Goal: Information Seeking & Learning: Check status

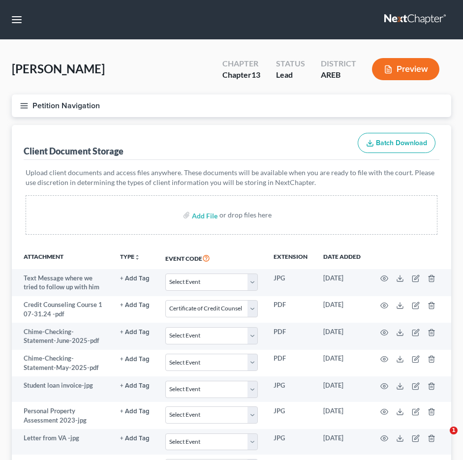
select select "0"
click at [0, 0] on link "Payments" at bounding box center [0, 0] width 0 height 0
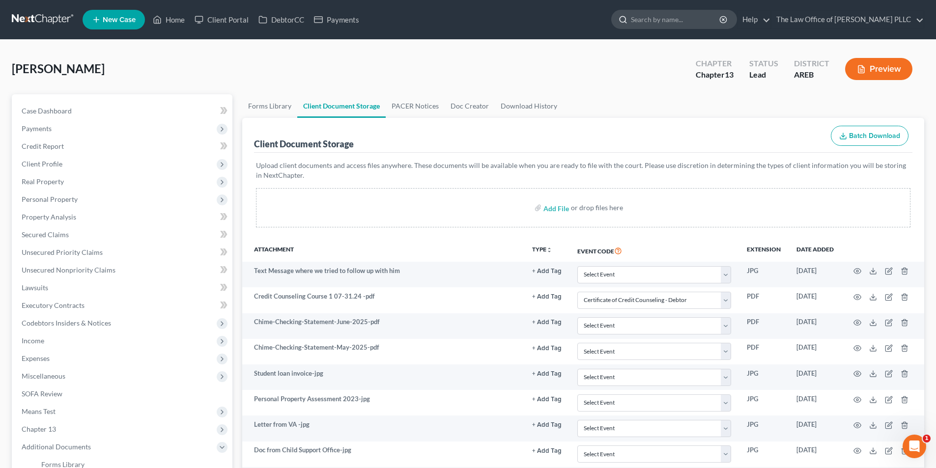
click at [462, 21] on input "search" at bounding box center [676, 19] width 90 height 18
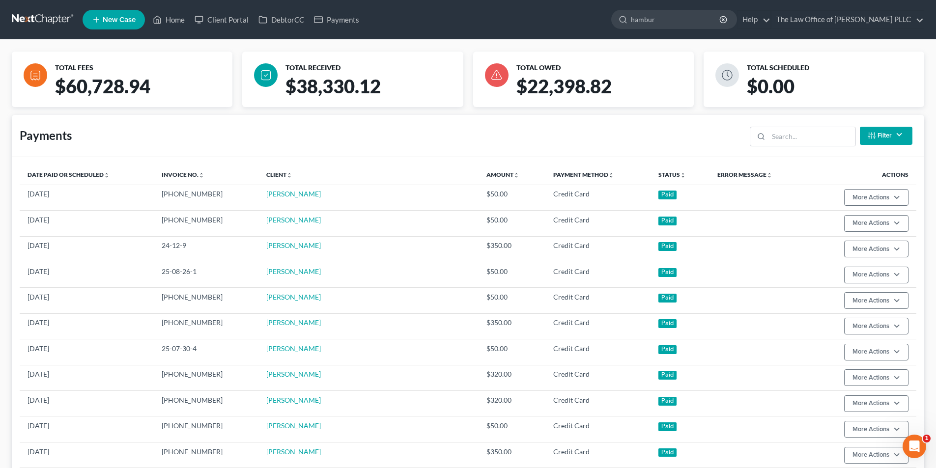
type input "[GEOGRAPHIC_DATA]"
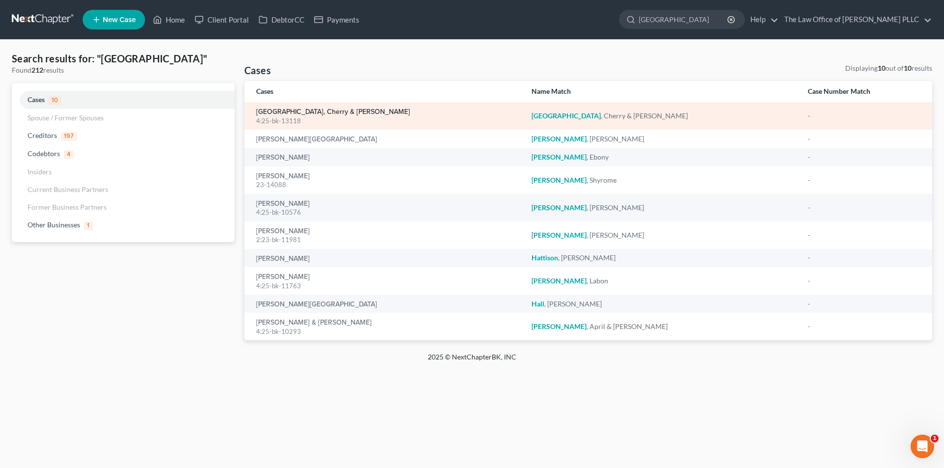
click at [309, 113] on link "[GEOGRAPHIC_DATA], Cherry & [PERSON_NAME]" at bounding box center [333, 112] width 154 height 7
select select "0"
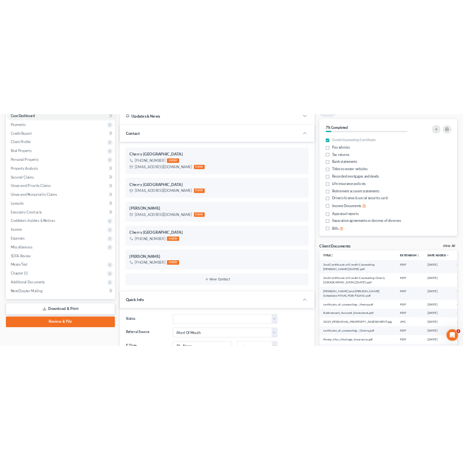
scroll to position [98, 0]
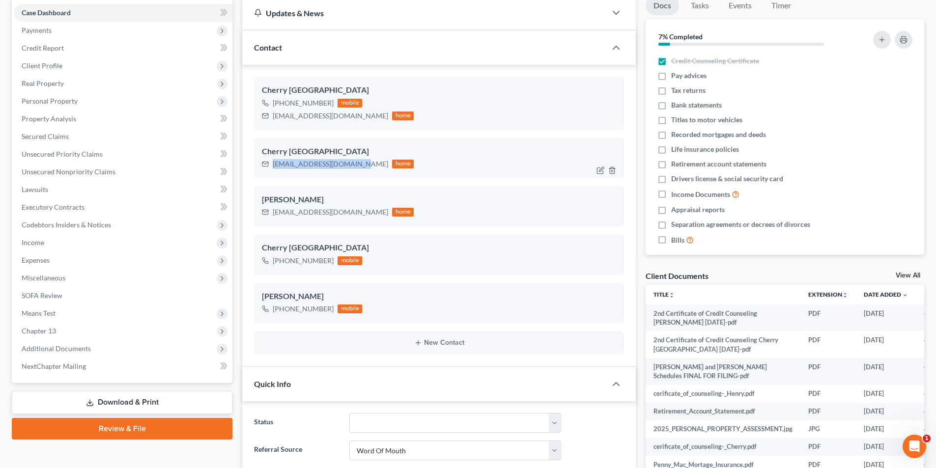
drag, startPoint x: 273, startPoint y: 162, endPoint x: 355, endPoint y: 160, distance: 82.6
click at [356, 164] on div "[EMAIL_ADDRESS][DOMAIN_NAME]" at bounding box center [331, 164] width 116 height 10
copy div "[EMAIL_ADDRESS][DOMAIN_NAME]"
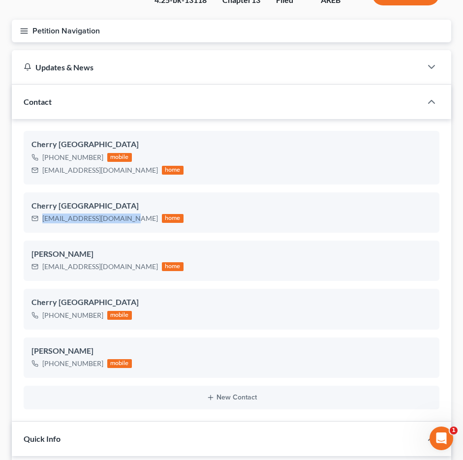
scroll to position [375, 0]
drag, startPoint x: 199, startPoint y: 256, endPoint x: 179, endPoint y: 267, distance: 23.1
click at [199, 256] on div "[PERSON_NAME]" at bounding box center [231, 254] width 400 height 12
drag, startPoint x: 42, startPoint y: 266, endPoint x: 126, endPoint y: 268, distance: 83.6
click at [126, 269] on div "[EMAIL_ADDRESS][DOMAIN_NAME] home" at bounding box center [107, 266] width 152 height 13
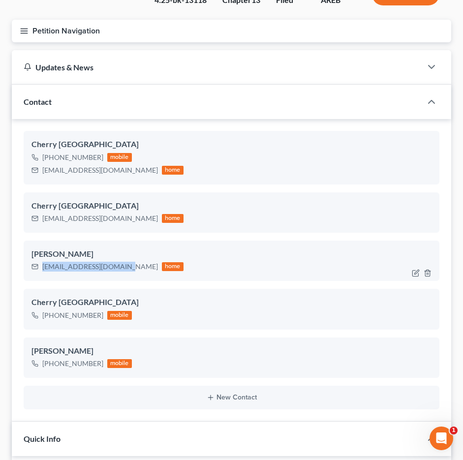
copy div "[EMAIL_ADDRESS][DOMAIN_NAME]"
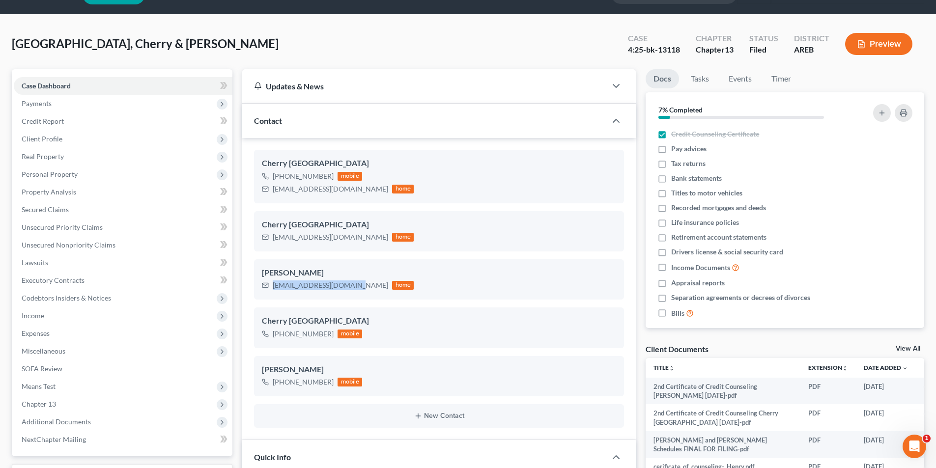
scroll to position [0, 0]
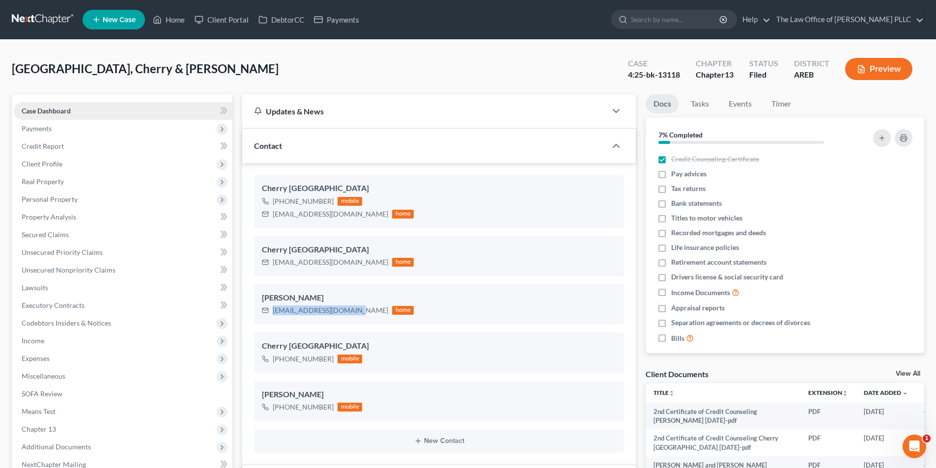
click at [52, 110] on span "Case Dashboard" at bounding box center [46, 111] width 49 height 8
click at [42, 163] on span "Client Profile" at bounding box center [42, 164] width 41 height 8
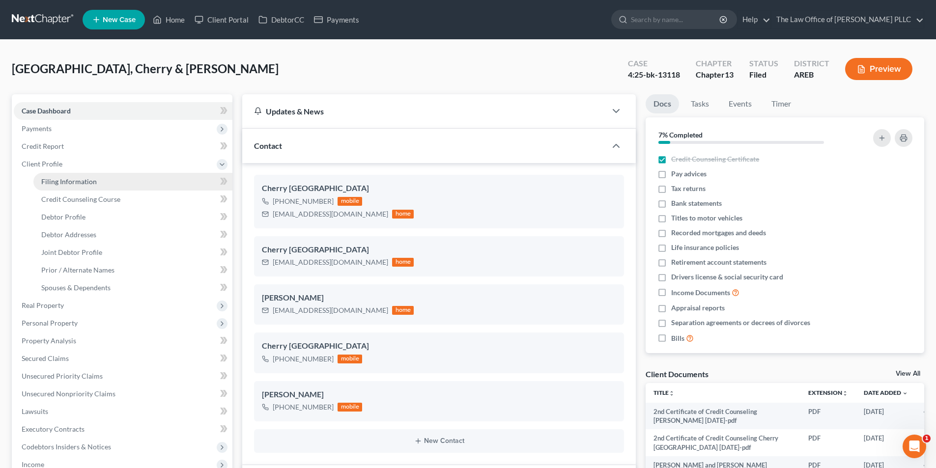
click at [56, 183] on span "Filing Information" at bounding box center [69, 181] width 56 height 8
select select "1"
select select "3"
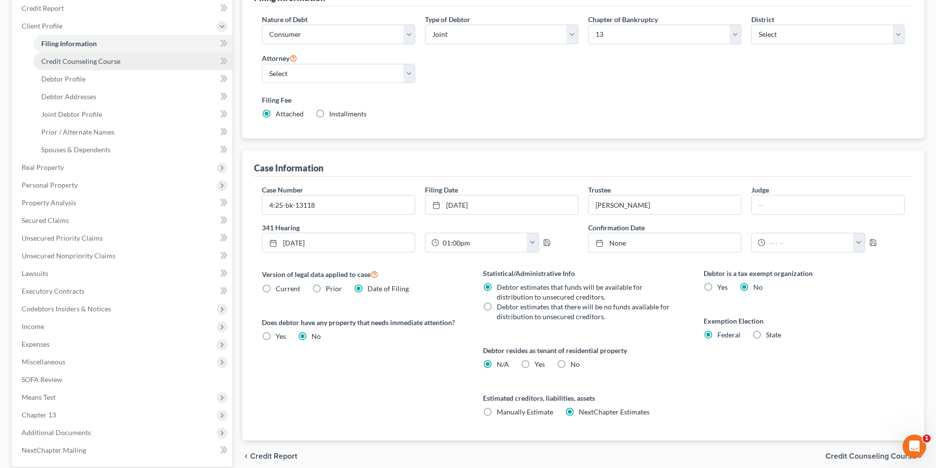
scroll to position [49, 0]
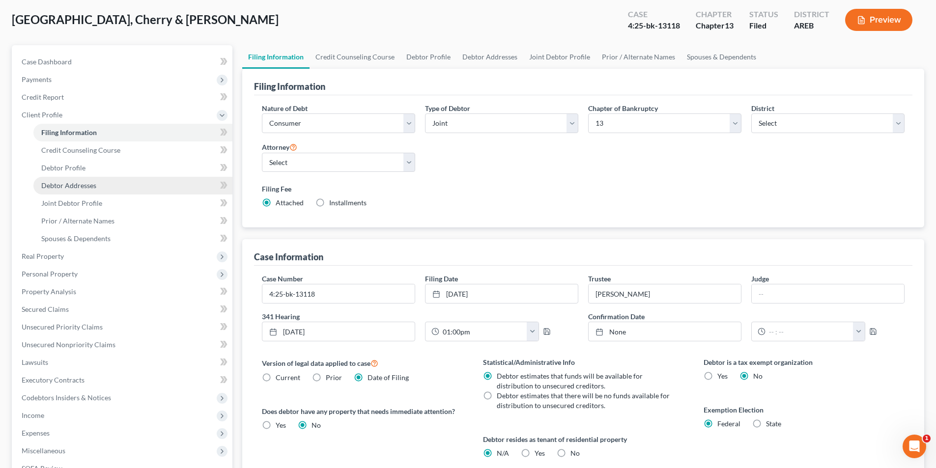
click at [77, 186] on span "Debtor Addresses" at bounding box center [68, 185] width 55 height 8
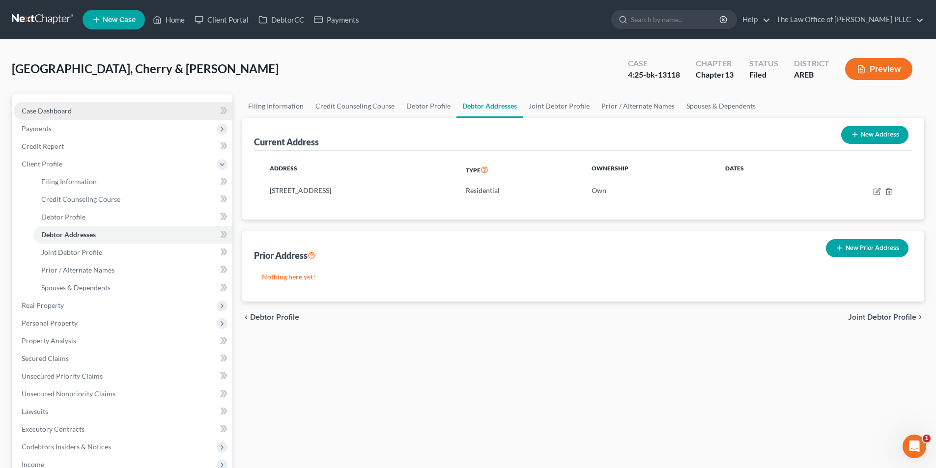
click at [73, 112] on link "Case Dashboard" at bounding box center [123, 111] width 219 height 18
select select "0"
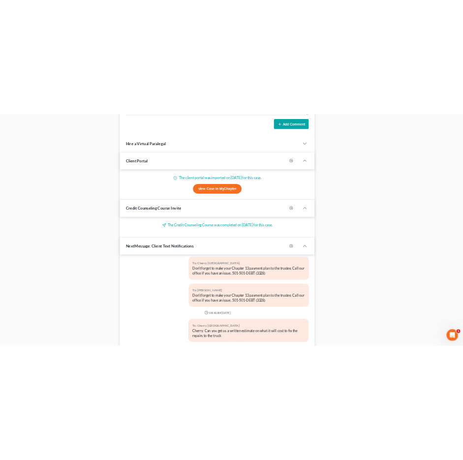
scroll to position [953, 0]
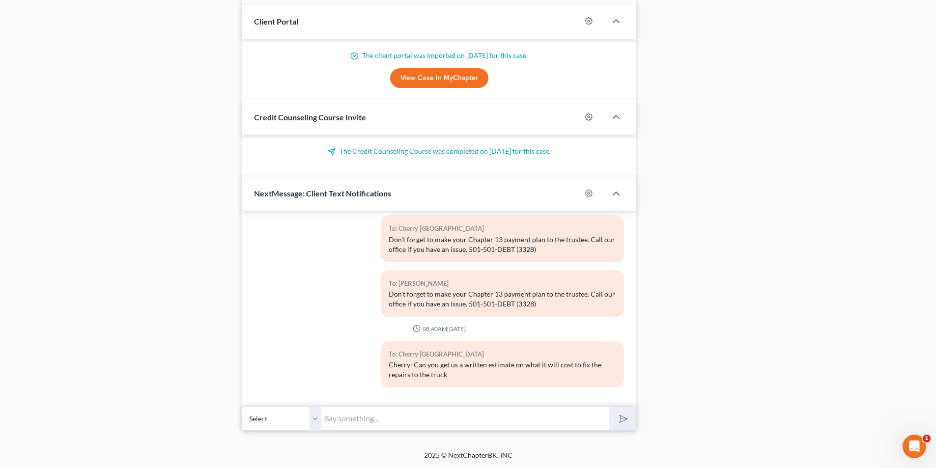
click at [367, 417] on input "text" at bounding box center [465, 419] width 288 height 24
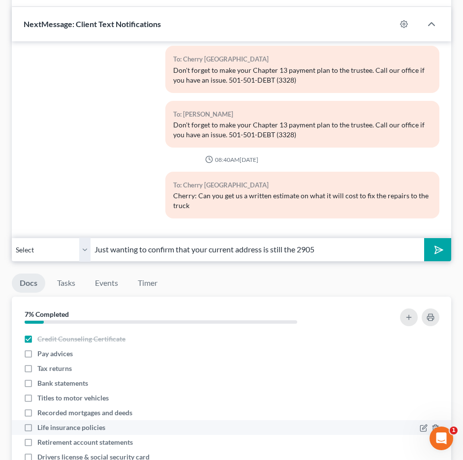
scroll to position [1248, 0]
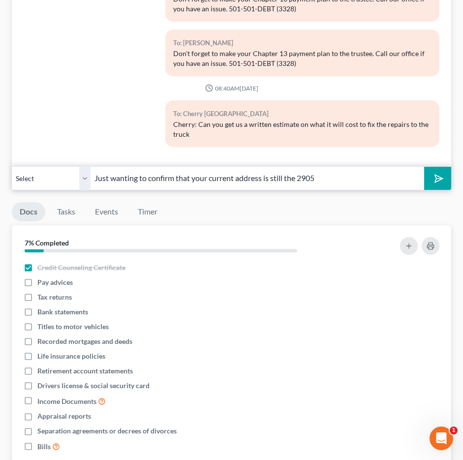
click at [327, 177] on input "Just wanting to confirm that your current address is still the 2905" at bounding box center [256, 178] width 333 height 24
type input "Just wanting to confirm that your current address is still the [STREET_ADDRESS]."
click at [432, 174] on icon "submit" at bounding box center [437, 179] width 10 height 10
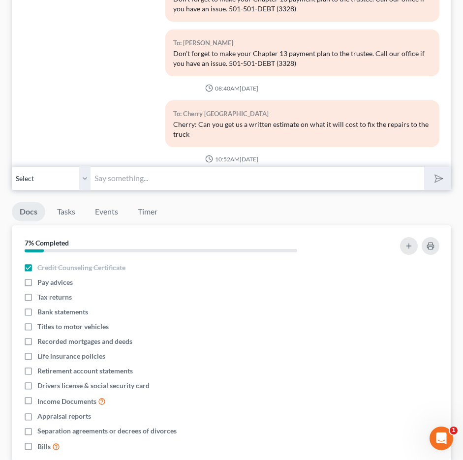
scroll to position [446, 0]
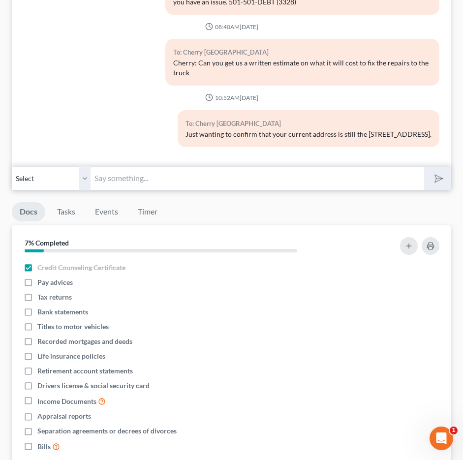
click at [123, 116] on div "To: Cherry Hamburg Just wanting to confirm that your current address is still t…" at bounding box center [231, 132] width 425 height 45
click at [111, 78] on div "To: Cherry [GEOGRAPHIC_DATA] Cherry: Can you get us a written estimate on what …" at bounding box center [231, 66] width 425 height 55
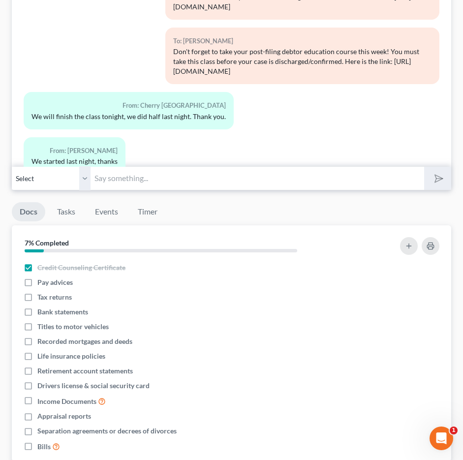
scroll to position [0, 0]
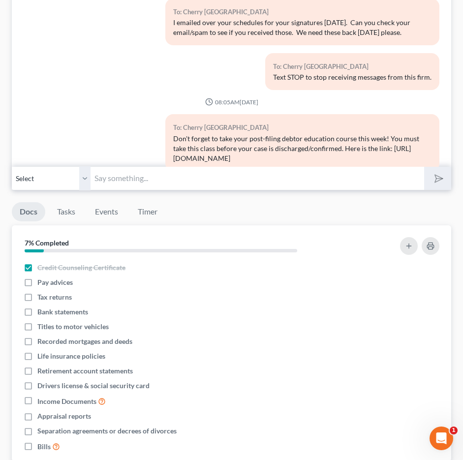
click at [161, 97] on div "To: Cherry Hamburg Text STOP to stop receiving messages from this firm." at bounding box center [302, 75] width 284 height 45
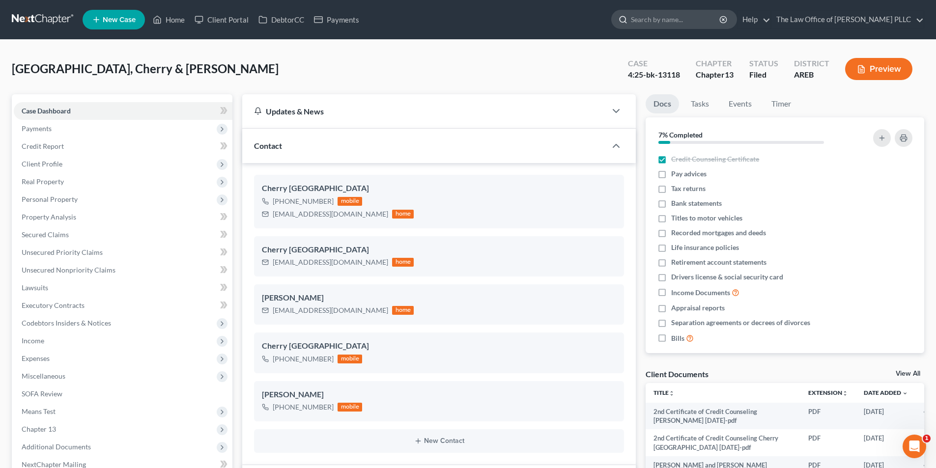
click at [462, 20] on input "search" at bounding box center [676, 19] width 90 height 18
type input "[PERSON_NAME]"
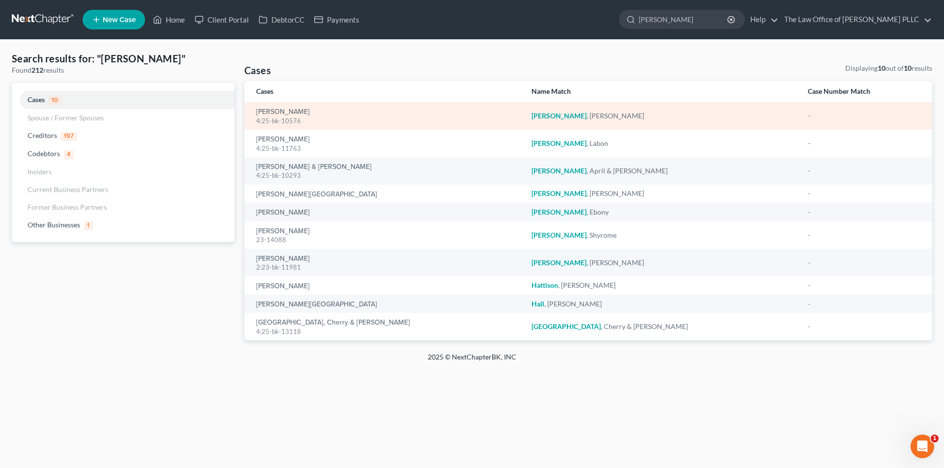
click at [286, 107] on div "[PERSON_NAME] 4:25-bk-10576" at bounding box center [386, 116] width 260 height 19
click at [286, 110] on link "[PERSON_NAME]" at bounding box center [283, 112] width 54 height 7
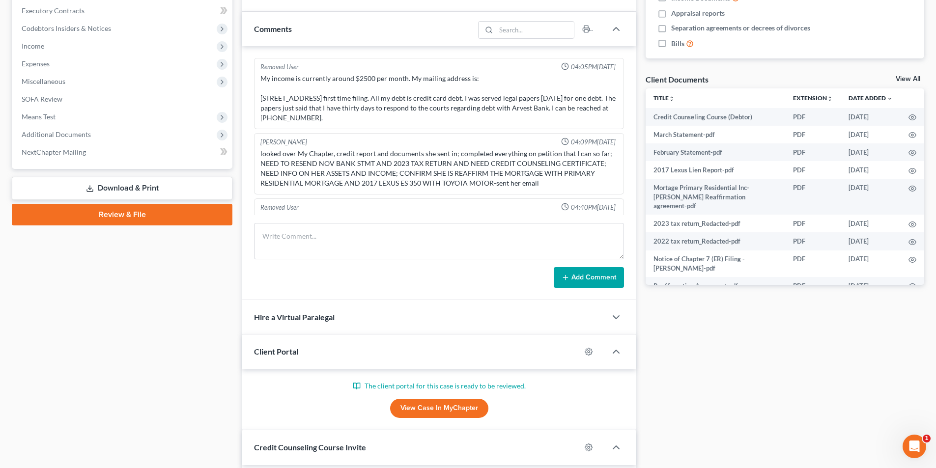
scroll to position [2816, 0]
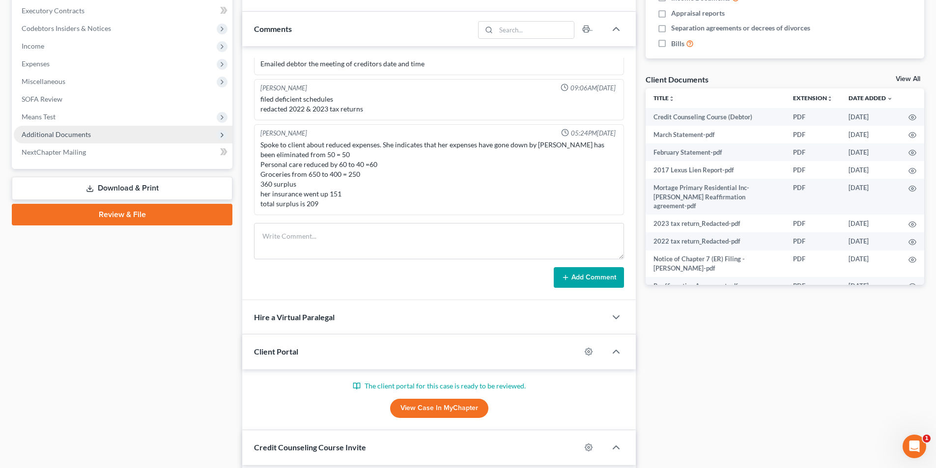
click at [57, 132] on span "Additional Documents" at bounding box center [56, 134] width 69 height 8
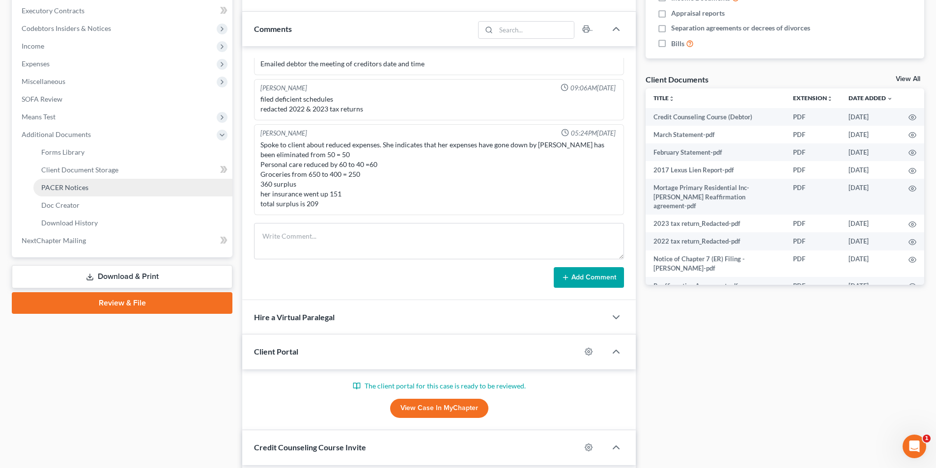
click at [77, 187] on span "PACER Notices" at bounding box center [64, 187] width 47 height 8
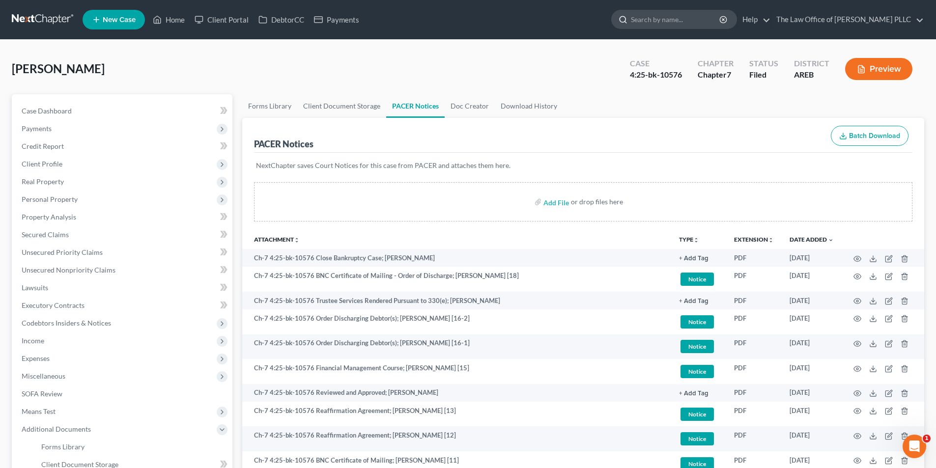
click at [462, 21] on input "search" at bounding box center [676, 19] width 90 height 18
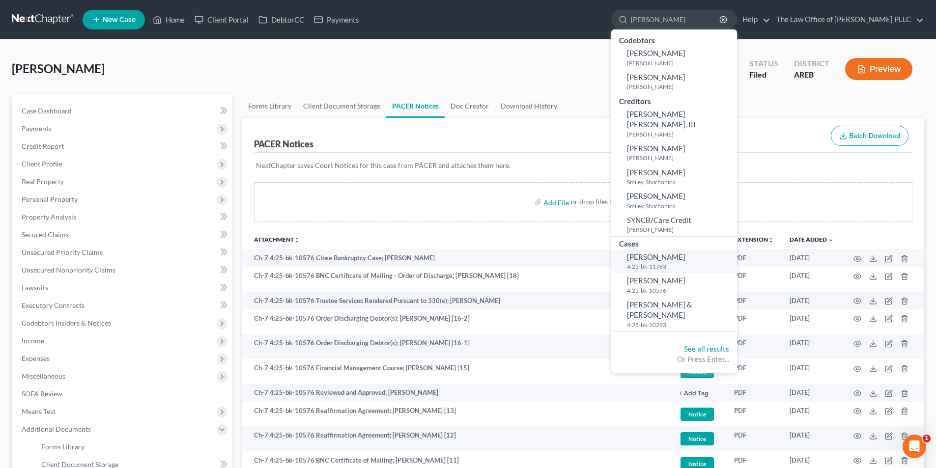
type input "[PERSON_NAME]"
click at [462, 253] on span "[PERSON_NAME]" at bounding box center [656, 257] width 58 height 9
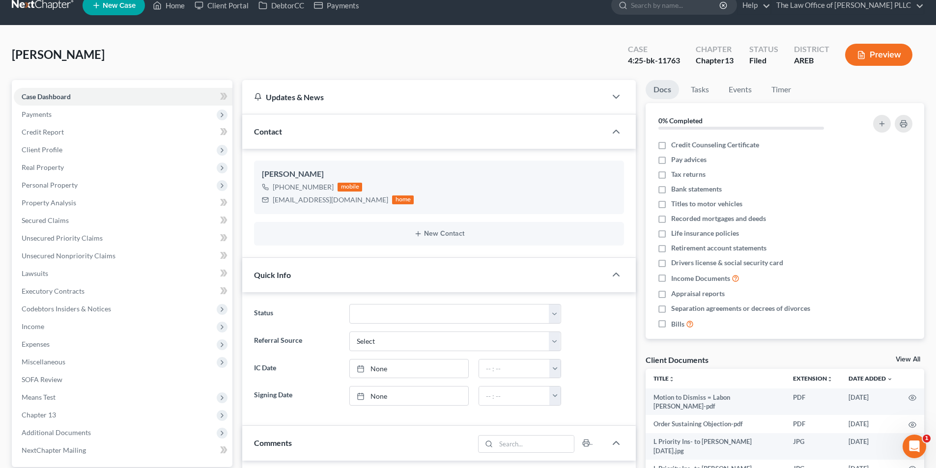
scroll to position [295, 0]
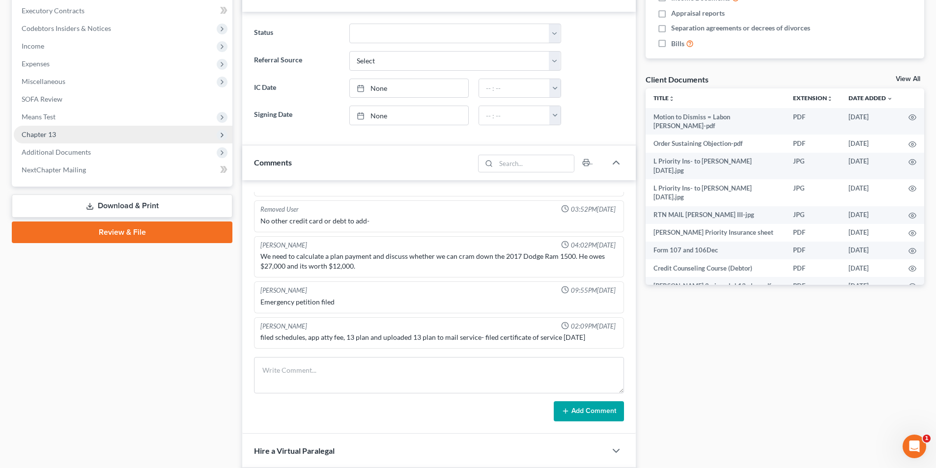
click at [45, 134] on span "Chapter 13" at bounding box center [39, 134] width 34 height 8
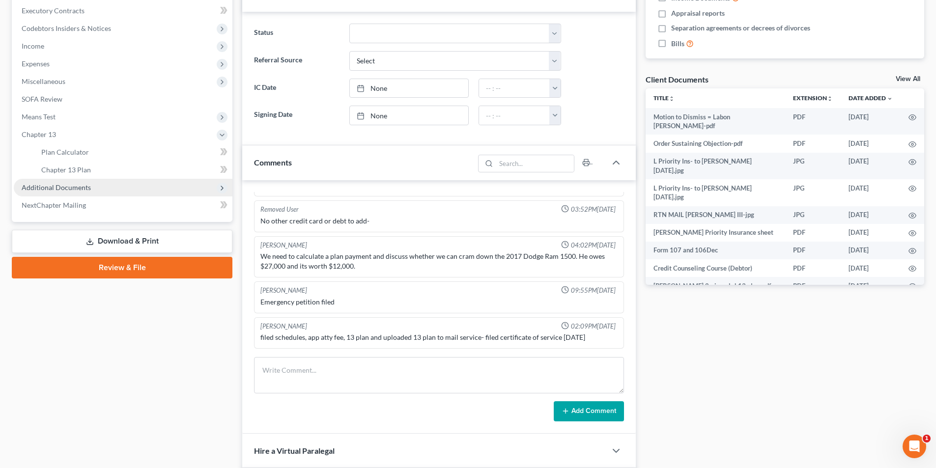
click at [64, 185] on span "Additional Documents" at bounding box center [56, 187] width 69 height 8
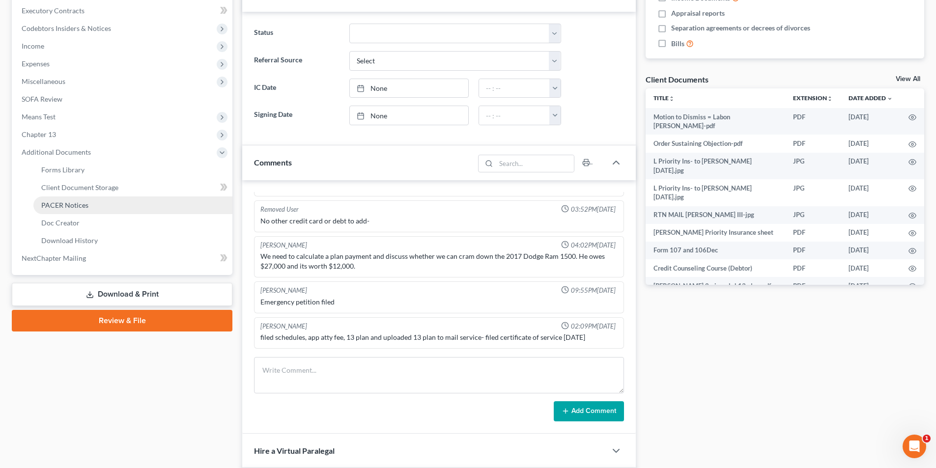
click at [68, 208] on span "PACER Notices" at bounding box center [64, 205] width 47 height 8
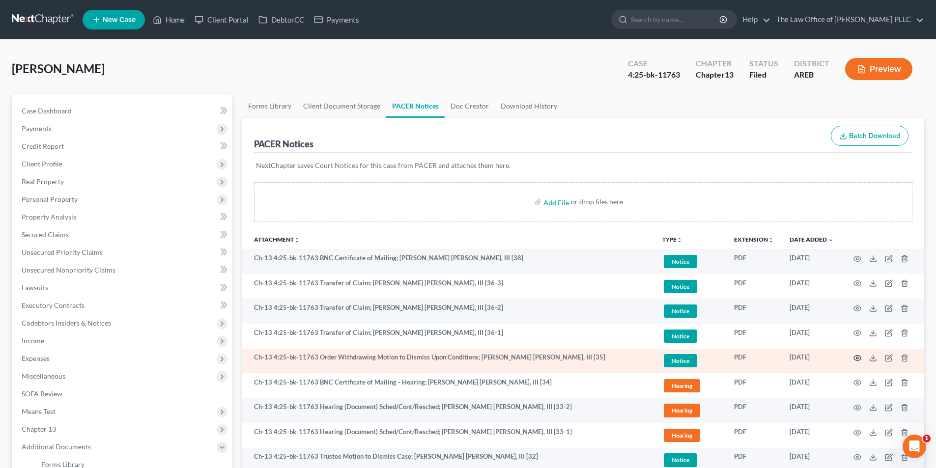
click at [462, 358] on icon "button" at bounding box center [858, 358] width 8 height 8
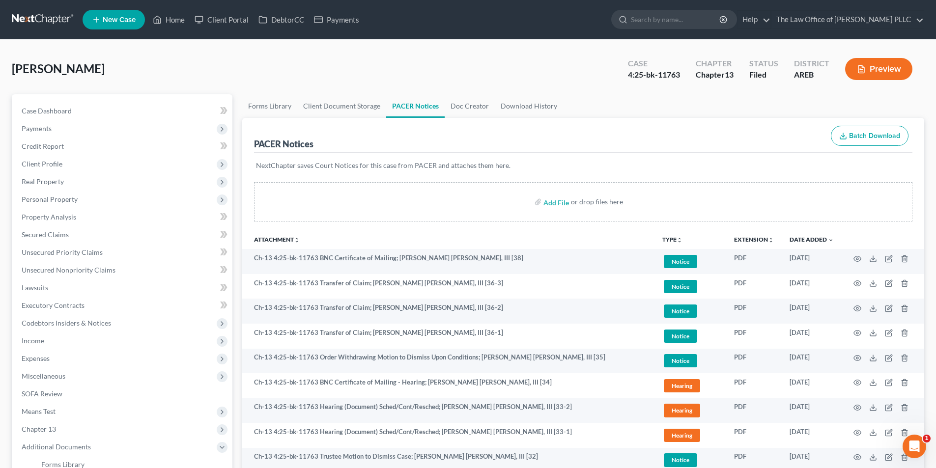
click at [462, 358] on div "Attachment Preview: Ch-13 4:25-bk-11763 Order Withdrawing Motion to Dismiss Upo…" at bounding box center [468, 234] width 936 height 468
click at [462, 358] on icon "button" at bounding box center [858, 358] width 8 height 8
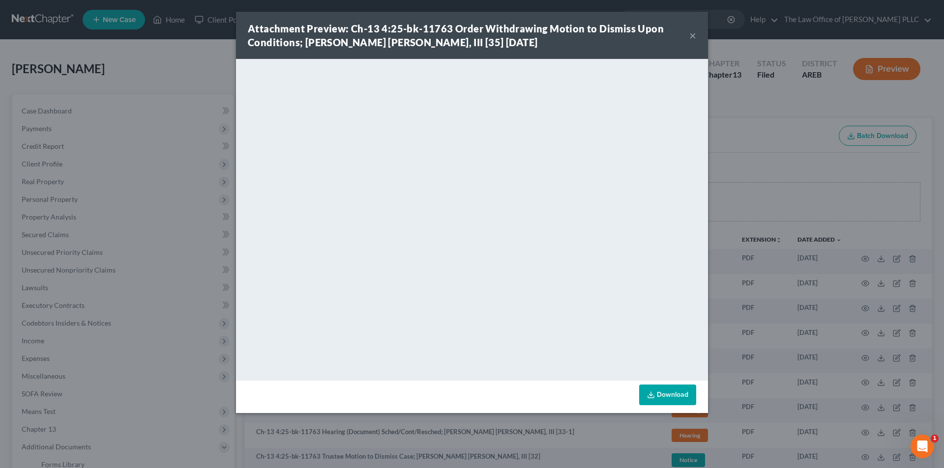
click at [462, 36] on button "×" at bounding box center [692, 35] width 7 height 12
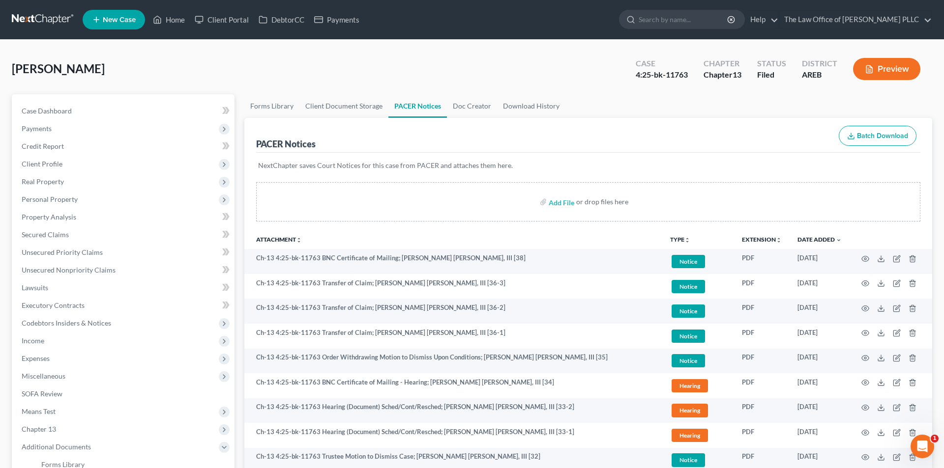
click at [462, 36] on nav "Home New Case Client Portal DebtorCC Payments The Law Office of [PERSON_NAME] P…" at bounding box center [472, 19] width 944 height 39
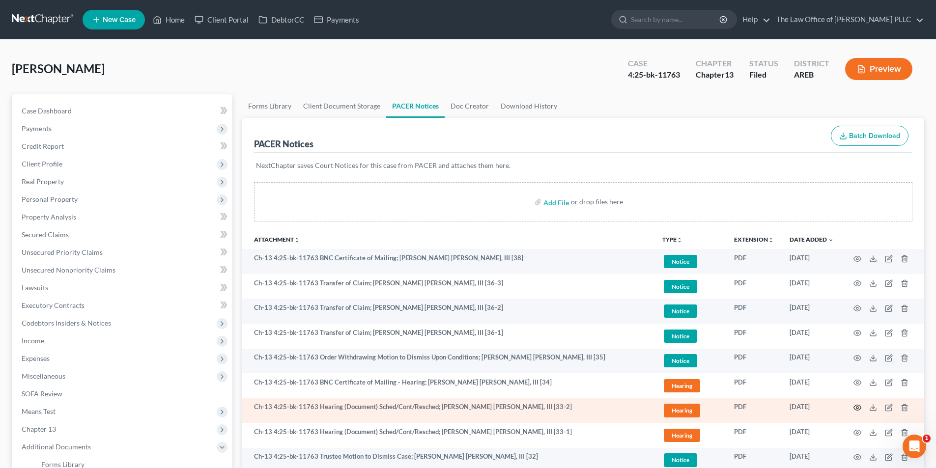
click at [462, 407] on circle "button" at bounding box center [858, 408] width 2 height 2
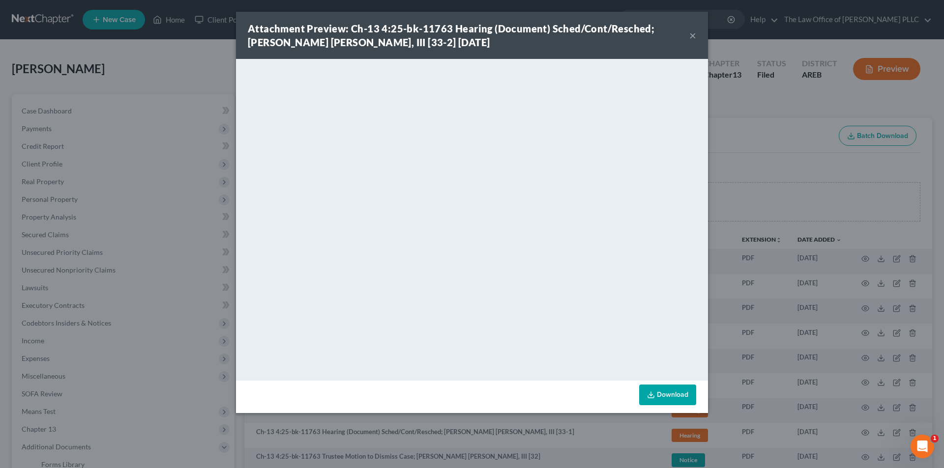
click at [462, 35] on button "×" at bounding box center [692, 35] width 7 height 12
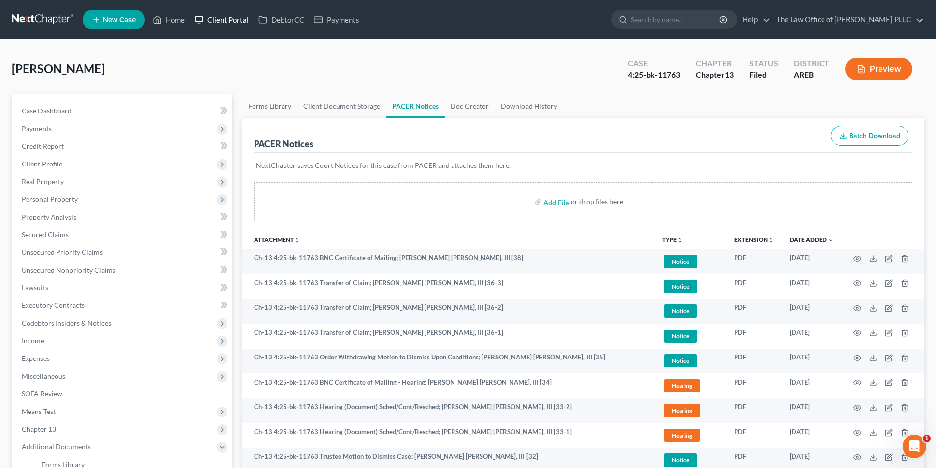
click at [222, 19] on link "Client Portal" at bounding box center [222, 20] width 64 height 18
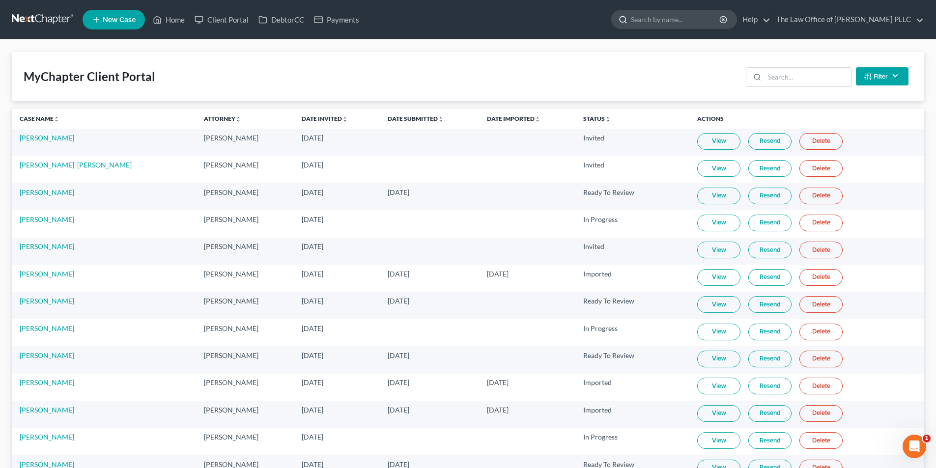
click at [462, 20] on input "search" at bounding box center [676, 19] width 90 height 18
type input "[PERSON_NAME]"
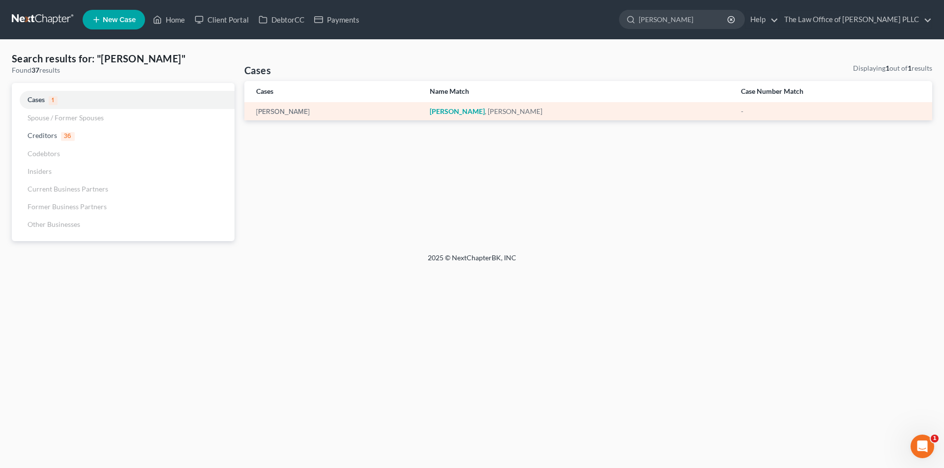
click at [268, 116] on div "[PERSON_NAME]" at bounding box center [335, 112] width 158 height 10
click at [270, 114] on link "[PERSON_NAME]" at bounding box center [283, 112] width 54 height 7
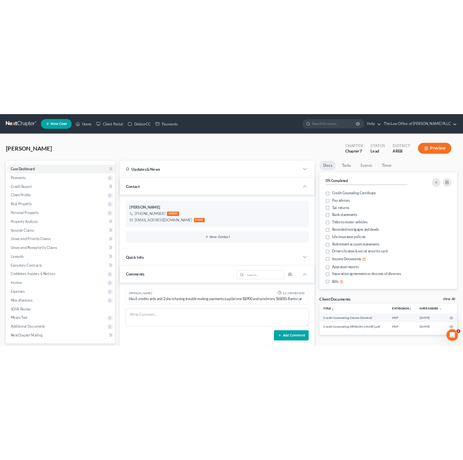
scroll to position [2330, 0]
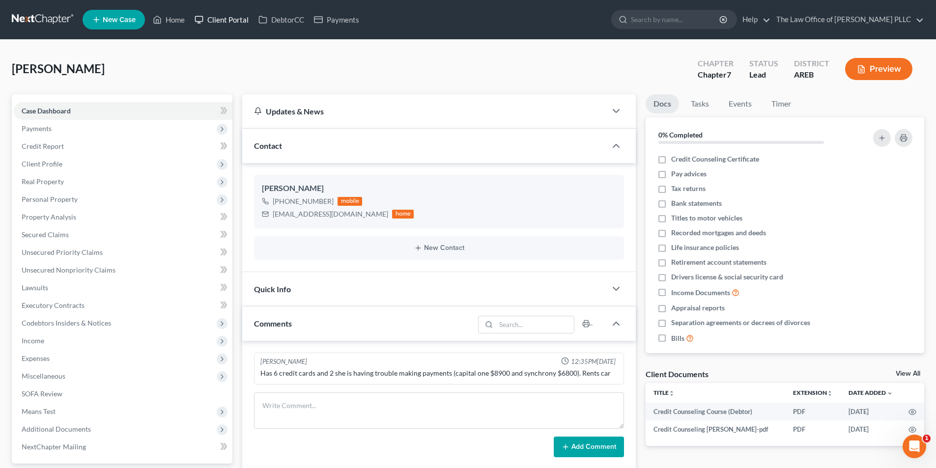
click at [221, 20] on link "Client Portal" at bounding box center [222, 20] width 64 height 18
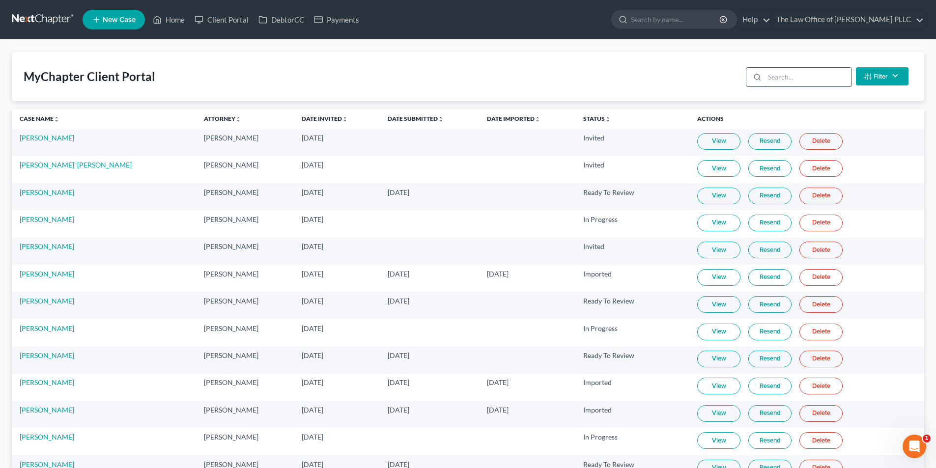
click at [462, 79] on input "search" at bounding box center [808, 77] width 87 height 19
click at [462, 136] on link "View" at bounding box center [718, 141] width 43 height 17
